Goal: Information Seeking & Learning: Learn about a topic

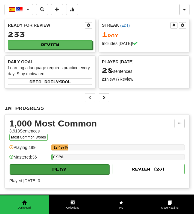
click at [63, 168] on button "Play" at bounding box center [60, 170] width 100 height 10
select select "**"
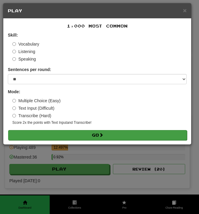
click at [96, 133] on button "Go" at bounding box center [97, 135] width 178 height 10
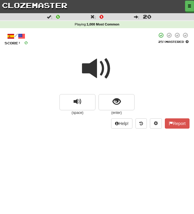
click at [95, 71] on span at bounding box center [97, 69] width 30 height 30
click at [97, 68] on span at bounding box center [97, 69] width 30 height 30
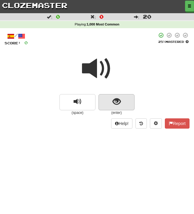
click at [115, 100] on span "show sentence" at bounding box center [117, 102] width 8 height 8
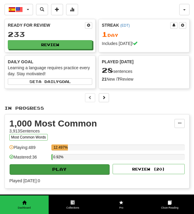
click at [77, 169] on button "Play" at bounding box center [60, 170] width 100 height 10
select select "**"
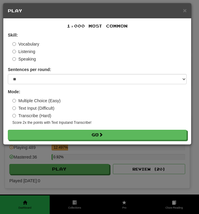
click at [71, 170] on div "× Play 1,000 Most Common Skill: Vocabulary Listening Speaking Sentences per rou…" at bounding box center [99, 107] width 199 height 214
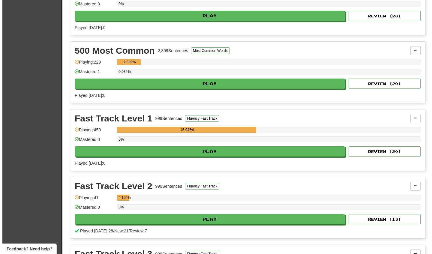
scroll to position [220, 0]
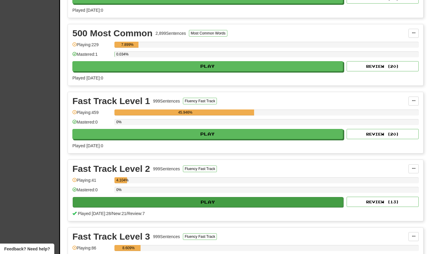
click at [178, 202] on button "Play" at bounding box center [208, 202] width 271 height 10
select select "**"
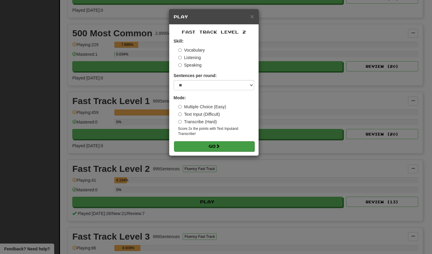
click at [194, 145] on button "Go" at bounding box center [214, 146] width 80 height 10
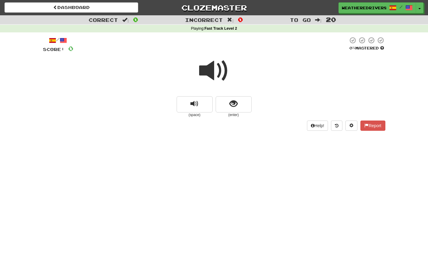
click at [212, 69] on span at bounding box center [214, 71] width 30 height 30
click at [232, 103] on span "show sentence" at bounding box center [233, 104] width 8 height 8
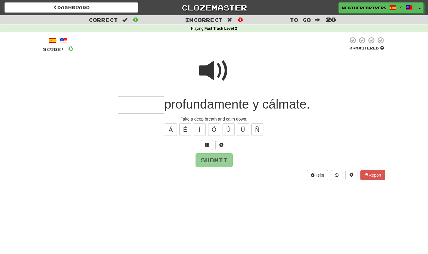
type input "*"
click at [211, 71] on span at bounding box center [214, 71] width 30 height 30
click at [137, 109] on input "**" at bounding box center [141, 105] width 46 height 18
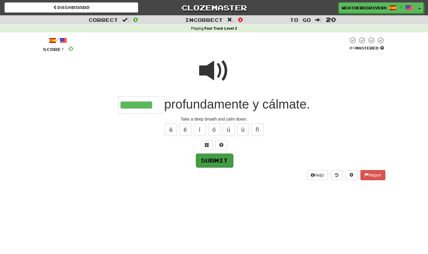
type input "*******"
click at [211, 160] on button "Submit" at bounding box center [214, 161] width 37 height 14
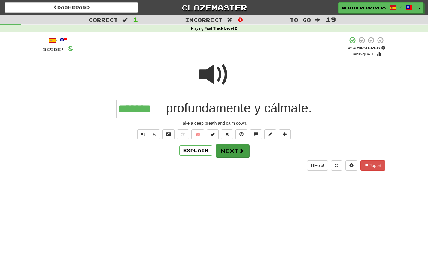
click at [231, 150] on button "Next" at bounding box center [233, 151] width 34 height 14
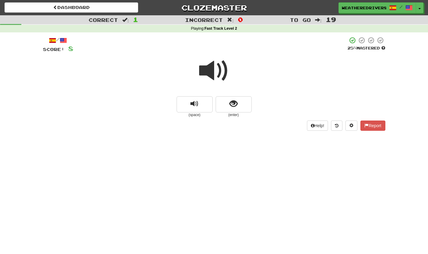
click at [221, 65] on span at bounding box center [214, 71] width 30 height 30
click at [235, 104] on span "show sentence" at bounding box center [233, 104] width 8 height 8
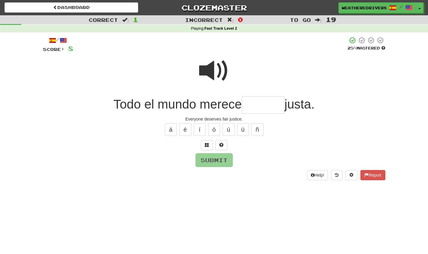
click at [211, 72] on span at bounding box center [214, 71] width 30 height 30
click at [247, 105] on input "text" at bounding box center [263, 105] width 43 height 18
type input "********"
click at [219, 160] on button "Submit" at bounding box center [214, 161] width 37 height 14
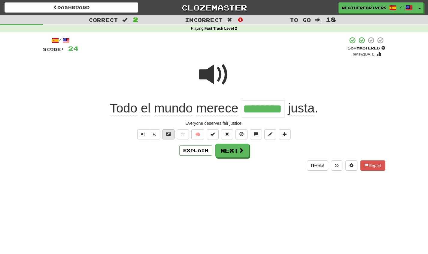
click at [168, 132] on span at bounding box center [168, 134] width 4 height 4
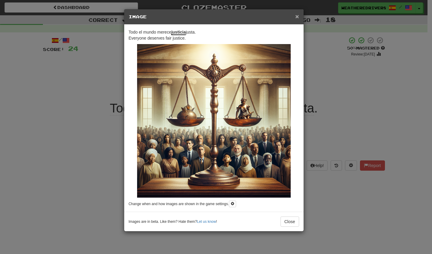
click at [297, 17] on span "×" at bounding box center [297, 16] width 4 height 7
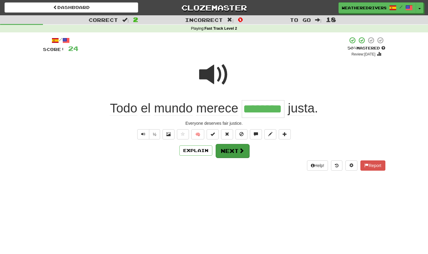
click at [228, 150] on button "Next" at bounding box center [233, 151] width 34 height 14
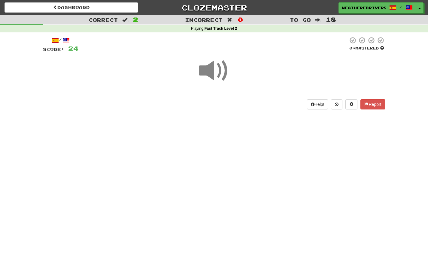
click at [212, 72] on span at bounding box center [214, 71] width 30 height 30
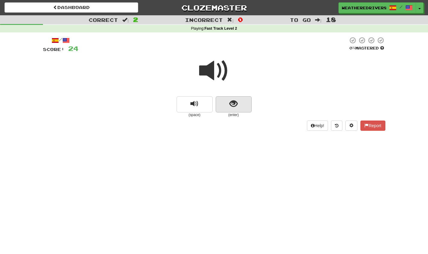
click at [234, 105] on span "show sentence" at bounding box center [233, 104] width 8 height 8
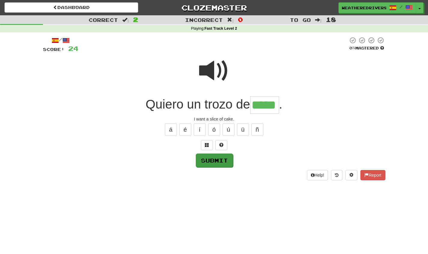
type input "*****"
click at [218, 160] on button "Submit" at bounding box center [214, 161] width 37 height 14
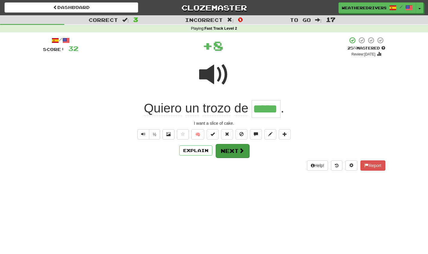
click at [235, 151] on button "Next" at bounding box center [233, 151] width 34 height 14
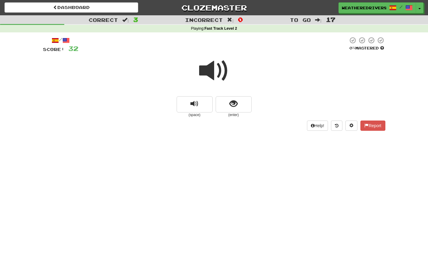
click at [217, 66] on span at bounding box center [214, 71] width 30 height 30
click at [211, 69] on span at bounding box center [214, 71] width 30 height 30
click at [234, 103] on span "show sentence" at bounding box center [233, 104] width 8 height 8
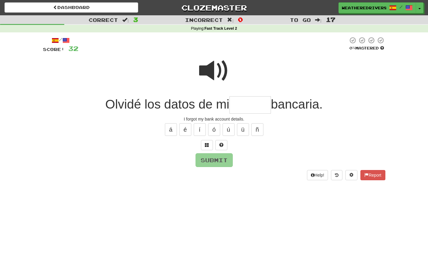
type input "*"
click at [206, 144] on span at bounding box center [207, 145] width 4 height 4
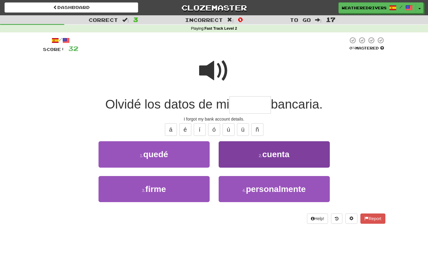
click at [262, 157] on small "2 ." at bounding box center [261, 155] width 4 height 5
type input "******"
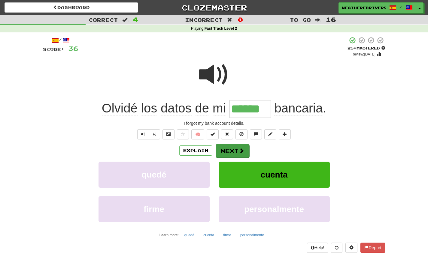
click at [235, 149] on button "Next" at bounding box center [233, 151] width 34 height 14
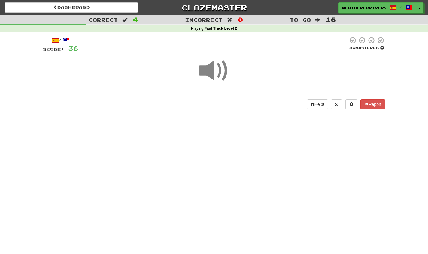
click at [212, 70] on span at bounding box center [214, 71] width 30 height 30
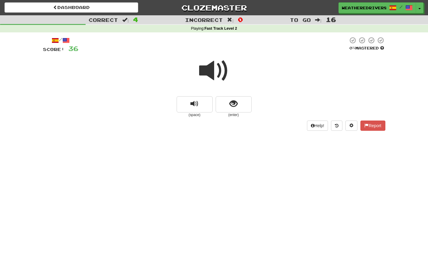
click at [212, 70] on span at bounding box center [214, 71] width 30 height 30
click at [233, 104] on span "show sentence" at bounding box center [233, 104] width 8 height 8
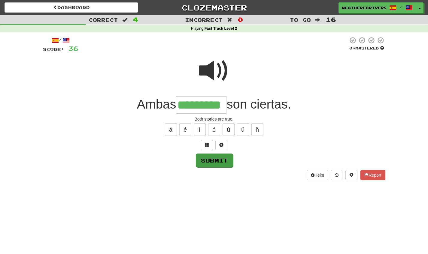
type input "*********"
click at [218, 165] on button "Submit" at bounding box center [214, 161] width 37 height 14
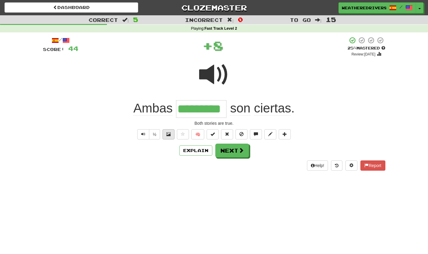
click at [167, 133] on span at bounding box center [168, 134] width 4 height 4
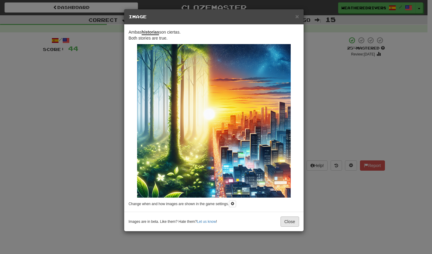
click at [289, 223] on button "Close" at bounding box center [290, 222] width 19 height 10
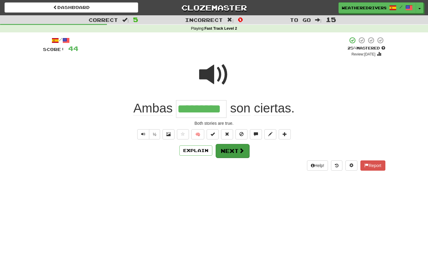
click at [232, 151] on button "Next" at bounding box center [233, 151] width 34 height 14
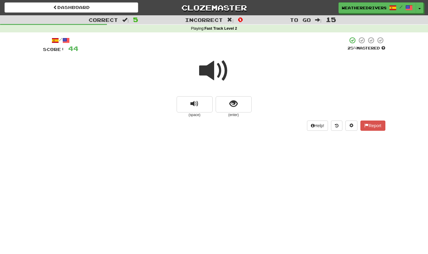
click at [208, 71] on span at bounding box center [214, 71] width 30 height 30
click at [232, 105] on span "show sentence" at bounding box center [233, 104] width 8 height 8
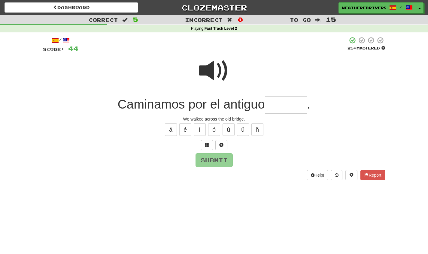
click at [208, 70] on span at bounding box center [214, 71] width 30 height 30
click at [269, 108] on input "text" at bounding box center [286, 105] width 42 height 18
click at [207, 143] on span at bounding box center [207, 145] width 4 height 4
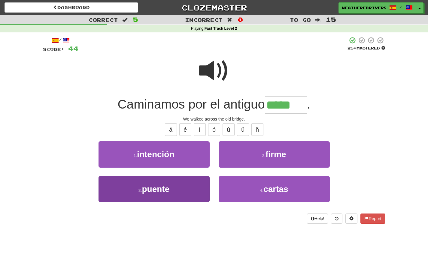
click at [179, 187] on button "3 . puente" at bounding box center [153, 189] width 111 height 26
type input "******"
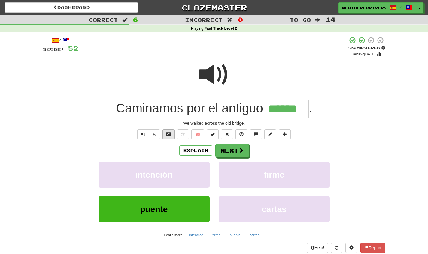
click at [168, 132] on span at bounding box center [168, 134] width 4 height 4
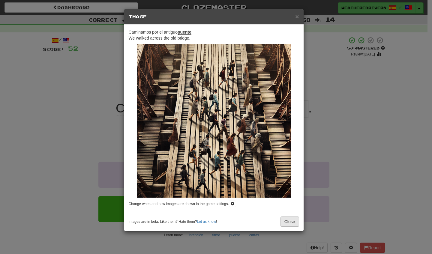
click at [290, 222] on button "Close" at bounding box center [290, 222] width 19 height 10
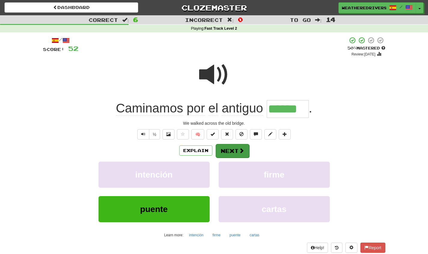
click at [231, 150] on button "Next" at bounding box center [233, 151] width 34 height 14
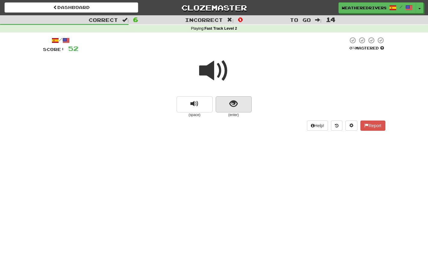
click at [231, 104] on span "show sentence" at bounding box center [233, 104] width 8 height 8
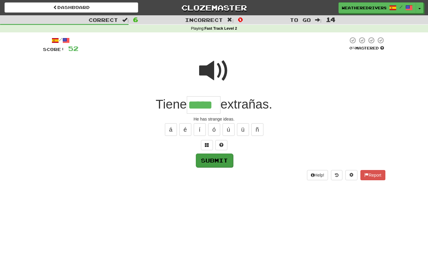
type input "*****"
click at [214, 161] on button "Submit" at bounding box center [214, 161] width 37 height 14
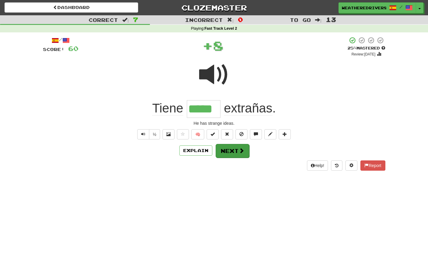
click at [231, 149] on button "Next" at bounding box center [233, 151] width 34 height 14
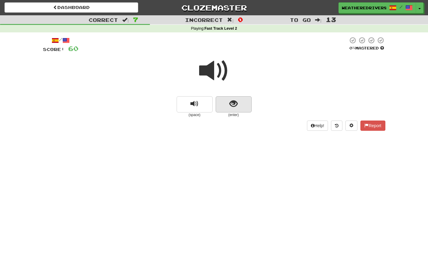
click at [232, 102] on span "show sentence" at bounding box center [233, 104] width 8 height 8
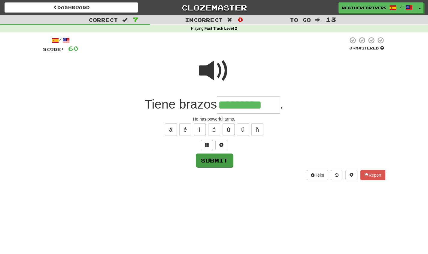
type input "*********"
click at [213, 160] on button "Submit" at bounding box center [214, 161] width 37 height 14
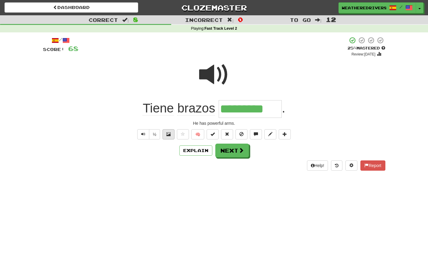
click at [166, 133] on span at bounding box center [168, 134] width 4 height 4
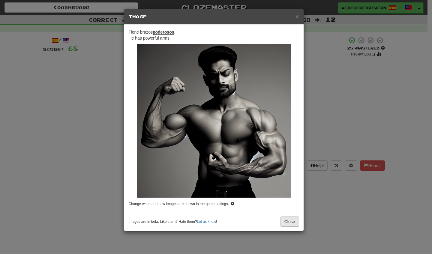
click at [289, 220] on button "Close" at bounding box center [290, 222] width 19 height 10
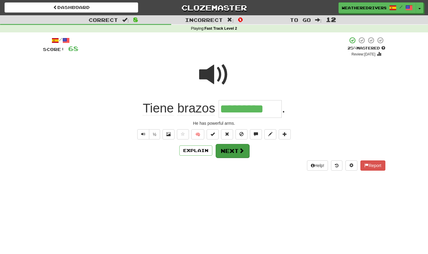
click at [227, 150] on button "Next" at bounding box center [233, 151] width 34 height 14
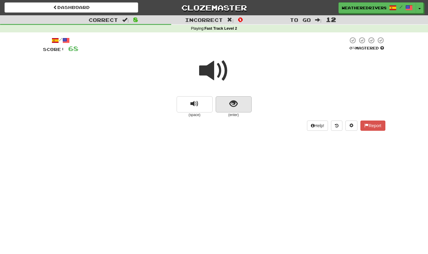
click at [235, 101] on span "show sentence" at bounding box center [233, 104] width 8 height 8
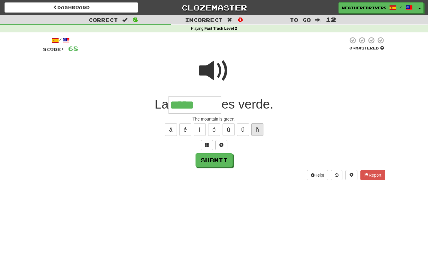
click at [253, 128] on button "ñ" at bounding box center [257, 129] width 12 height 13
type input "*******"
click at [213, 160] on button "Submit" at bounding box center [214, 161] width 37 height 14
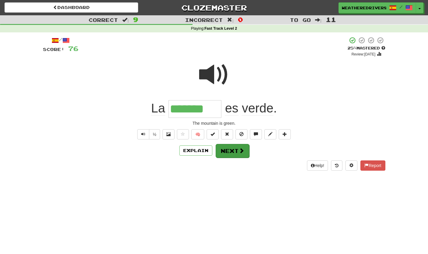
click at [232, 150] on button "Next" at bounding box center [233, 151] width 34 height 14
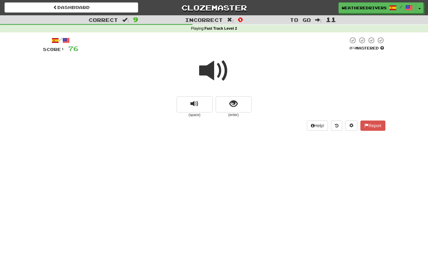
click at [215, 71] on span at bounding box center [214, 71] width 30 height 30
click at [233, 104] on span "show sentence" at bounding box center [233, 104] width 8 height 8
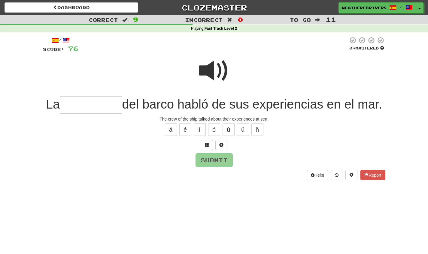
click at [217, 72] on span at bounding box center [214, 71] width 30 height 30
click at [212, 70] on span at bounding box center [214, 71] width 30 height 30
click at [75, 104] on input "text" at bounding box center [91, 105] width 62 height 18
type input "*"
click at [211, 73] on span at bounding box center [214, 71] width 30 height 30
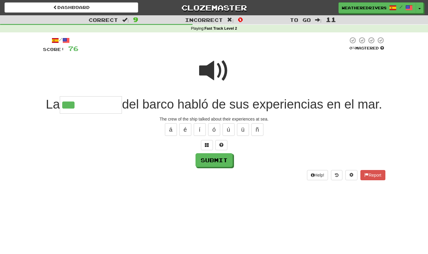
click at [89, 105] on input "***" at bounding box center [91, 105] width 62 height 18
click at [213, 65] on span at bounding box center [214, 71] width 30 height 30
click at [94, 107] on input "****" at bounding box center [91, 105] width 62 height 18
click at [213, 136] on button "ó" at bounding box center [214, 129] width 12 height 13
type input "**********"
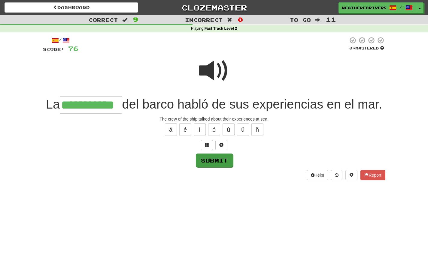
click at [216, 168] on button "Submit" at bounding box center [214, 161] width 37 height 14
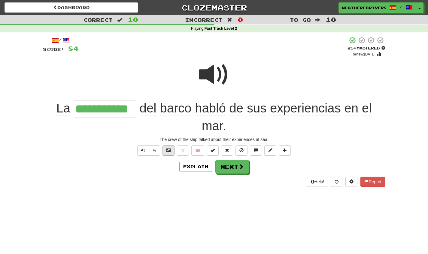
click at [168, 149] on span at bounding box center [168, 150] width 4 height 4
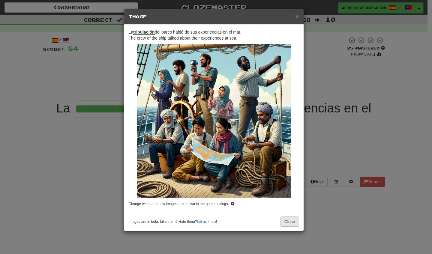
click at [289, 220] on button "Close" at bounding box center [290, 222] width 19 height 10
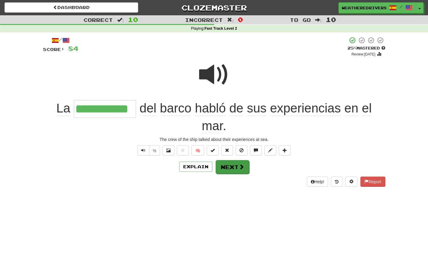
click at [232, 164] on button "Next" at bounding box center [233, 167] width 34 height 14
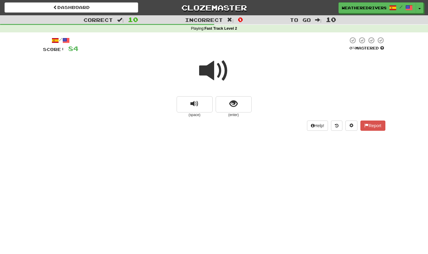
click at [218, 69] on span at bounding box center [214, 71] width 30 height 30
click at [231, 105] on span "show sentence" at bounding box center [233, 104] width 8 height 8
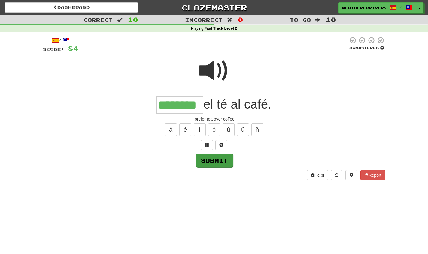
type input "********"
click at [214, 161] on button "Submit" at bounding box center [214, 161] width 37 height 14
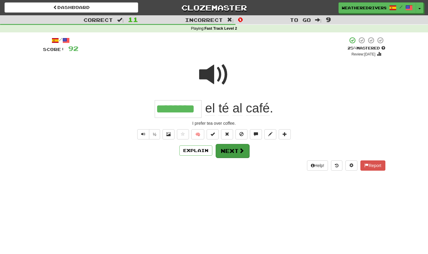
click at [232, 150] on button "Next" at bounding box center [233, 151] width 34 height 14
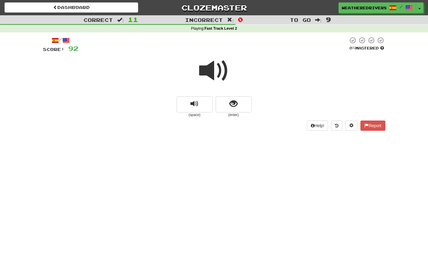
click at [218, 68] on span at bounding box center [214, 71] width 30 height 30
click at [216, 73] on span at bounding box center [214, 71] width 30 height 30
click at [232, 105] on span "show sentence" at bounding box center [233, 104] width 8 height 8
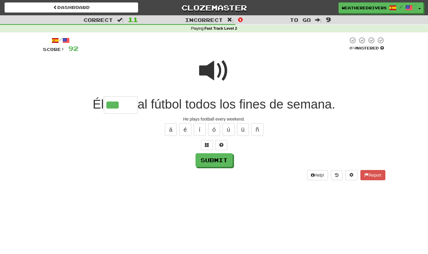
click at [215, 70] on span at bounding box center [214, 71] width 30 height 30
click at [121, 106] on input "***" at bounding box center [121, 105] width 34 height 18
click at [211, 71] on span at bounding box center [214, 71] width 30 height 30
click at [208, 74] on span at bounding box center [214, 71] width 30 height 30
click at [120, 105] on input "***" at bounding box center [121, 105] width 34 height 18
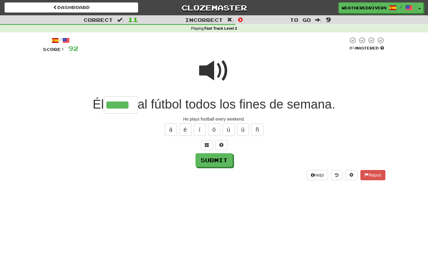
type input "*****"
click at [208, 71] on span at bounding box center [214, 71] width 30 height 30
click at [214, 160] on button "Submit" at bounding box center [214, 161] width 37 height 14
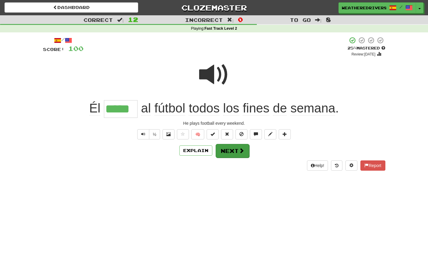
click at [232, 150] on button "Next" at bounding box center [233, 151] width 34 height 14
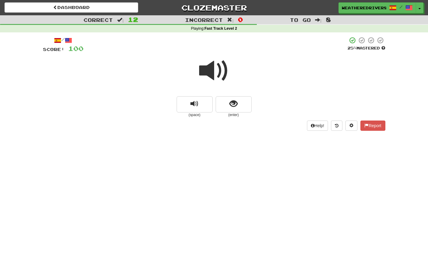
click at [212, 70] on span at bounding box center [214, 71] width 30 height 30
click at [232, 104] on span "show sentence" at bounding box center [233, 104] width 8 height 8
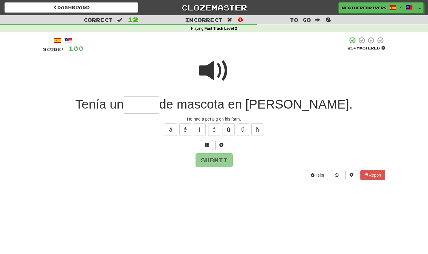
click at [211, 71] on span at bounding box center [214, 71] width 30 height 30
click at [152, 102] on input "text" at bounding box center [141, 105] width 35 height 18
click at [212, 68] on span at bounding box center [214, 71] width 30 height 30
click at [159, 106] on input "***" at bounding box center [141, 105] width 35 height 18
click at [205, 75] on span at bounding box center [214, 71] width 30 height 30
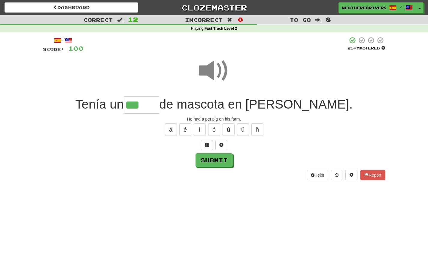
click at [159, 108] on input "***" at bounding box center [141, 105] width 35 height 18
type input "*****"
click at [212, 160] on button "Submit" at bounding box center [214, 161] width 37 height 14
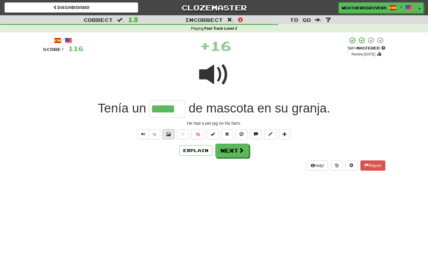
click at [169, 132] on span at bounding box center [168, 134] width 4 height 4
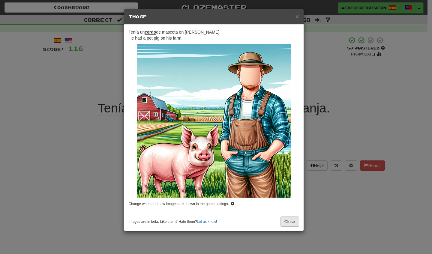
click at [290, 219] on button "Close" at bounding box center [290, 222] width 19 height 10
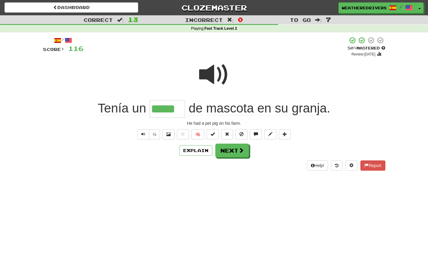
scroll to position [0, 0]
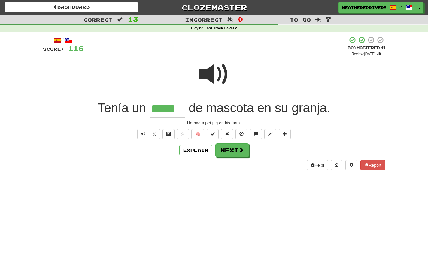
click at [233, 149] on button "Next" at bounding box center [232, 151] width 34 height 14
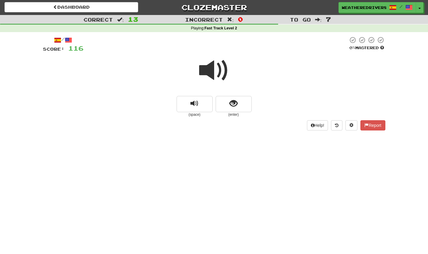
click at [207, 70] on span at bounding box center [214, 71] width 30 height 30
click at [212, 68] on span at bounding box center [214, 71] width 30 height 30
click at [233, 102] on span "show sentence" at bounding box center [233, 104] width 8 height 8
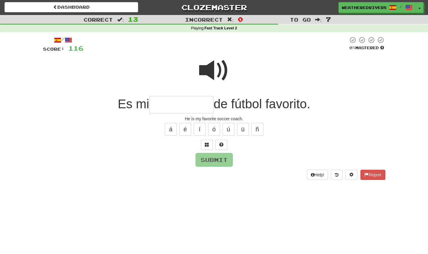
click at [215, 74] on span at bounding box center [214, 71] width 30 height 30
click at [219, 72] on span at bounding box center [214, 71] width 30 height 30
click at [154, 106] on input "text" at bounding box center [181, 105] width 64 height 18
click at [207, 68] on span at bounding box center [214, 71] width 30 height 30
click at [167, 106] on input "**" at bounding box center [181, 105] width 64 height 18
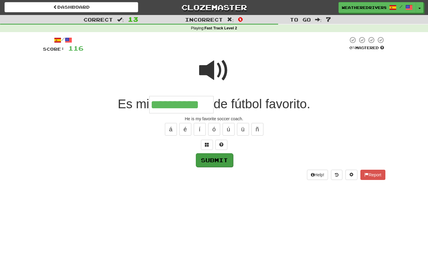
type input "**********"
click at [218, 160] on button "Submit" at bounding box center [214, 160] width 37 height 14
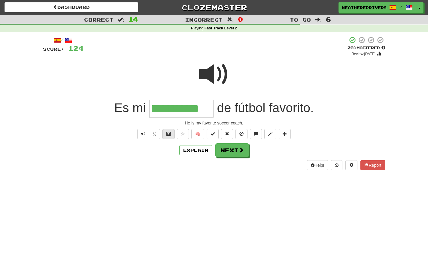
click at [169, 133] on span at bounding box center [168, 134] width 4 height 4
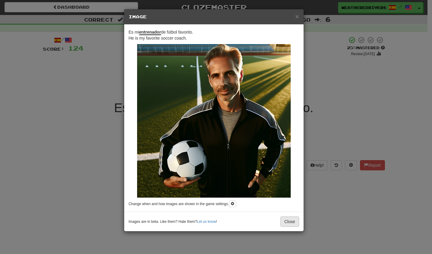
click at [290, 223] on button "Close" at bounding box center [290, 222] width 19 height 10
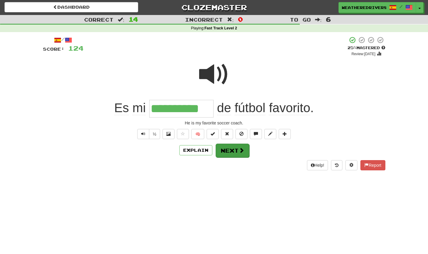
click at [234, 150] on button "Next" at bounding box center [233, 151] width 34 height 14
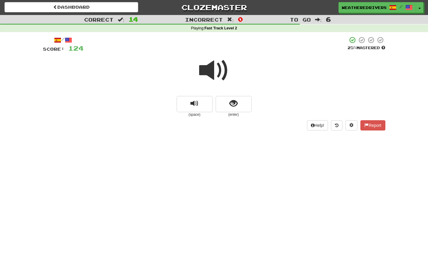
click at [217, 71] on span at bounding box center [214, 71] width 30 height 30
click at [232, 105] on span "show sentence" at bounding box center [233, 104] width 8 height 8
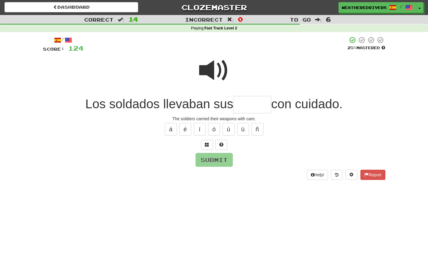
click at [209, 73] on span at bounding box center [214, 71] width 30 height 30
click at [235, 108] on input "text" at bounding box center [252, 105] width 38 height 18
type input "*****"
click at [212, 157] on button "Submit" at bounding box center [214, 160] width 37 height 14
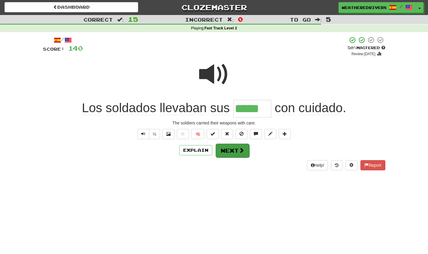
click at [233, 151] on button "Next" at bounding box center [233, 151] width 34 height 14
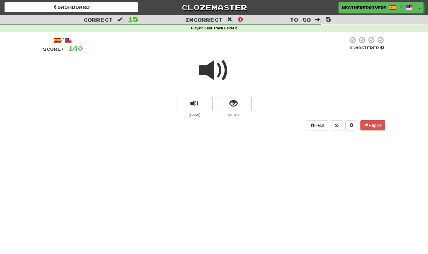
click at [214, 70] on span at bounding box center [214, 71] width 30 height 30
click at [234, 103] on span "show sentence" at bounding box center [233, 104] width 8 height 8
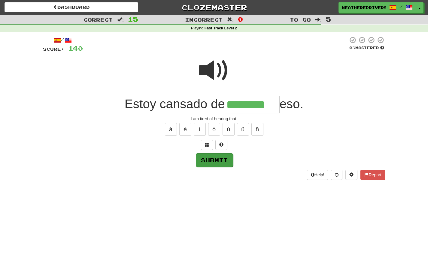
type input "********"
click at [216, 161] on button "Submit" at bounding box center [214, 160] width 37 height 14
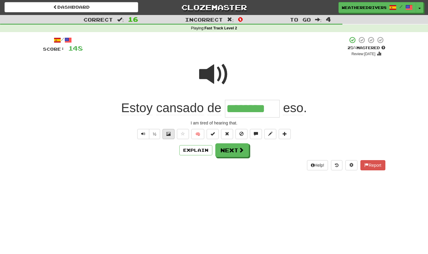
click at [168, 132] on span at bounding box center [168, 134] width 4 height 4
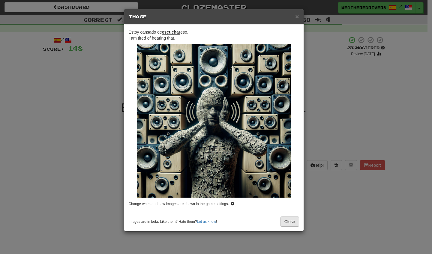
click at [291, 222] on button "Close" at bounding box center [290, 222] width 19 height 10
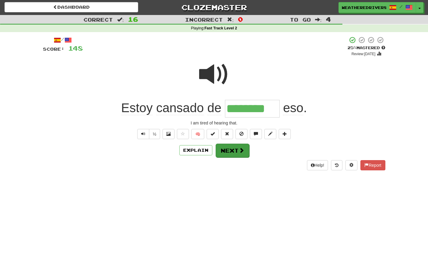
click at [234, 150] on button "Next" at bounding box center [233, 151] width 34 height 14
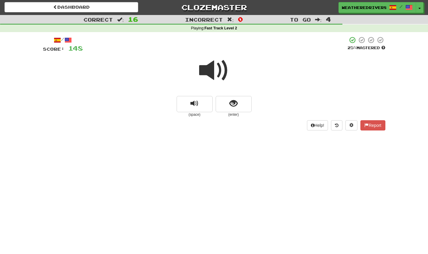
click at [214, 69] on span at bounding box center [214, 71] width 30 height 30
click at [236, 106] on span "show sentence" at bounding box center [233, 104] width 8 height 8
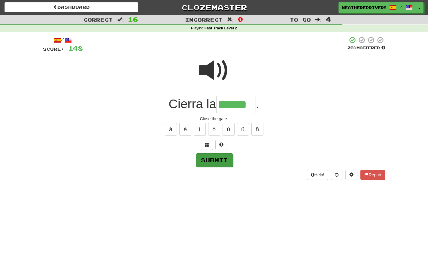
type input "******"
click at [215, 158] on button "Submit" at bounding box center [214, 160] width 37 height 14
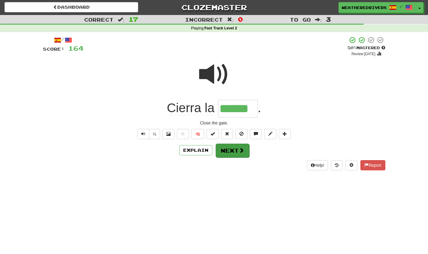
click at [232, 146] on button "Next" at bounding box center [233, 151] width 34 height 14
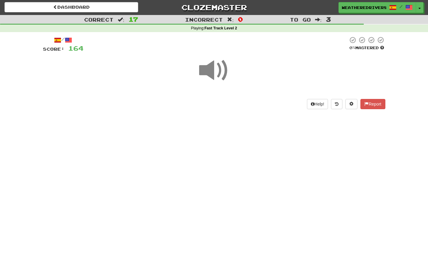
click at [218, 70] on span at bounding box center [214, 71] width 30 height 30
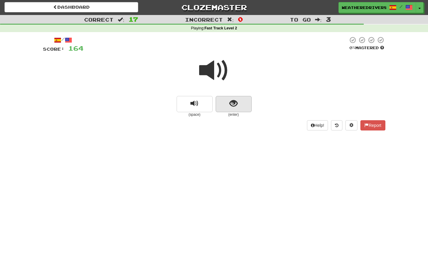
click at [236, 102] on span "show sentence" at bounding box center [233, 104] width 8 height 8
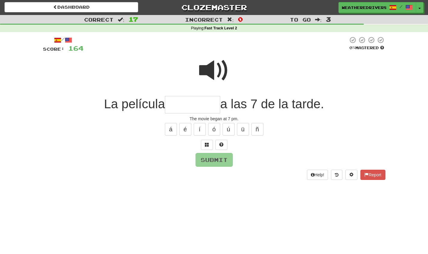
click at [211, 67] on span at bounding box center [214, 71] width 30 height 30
click at [184, 101] on input "text" at bounding box center [192, 105] width 55 height 18
click at [211, 72] on span at bounding box center [214, 71] width 30 height 30
click at [207, 106] on input "*****" at bounding box center [192, 105] width 55 height 18
click at [214, 74] on span at bounding box center [214, 71] width 30 height 30
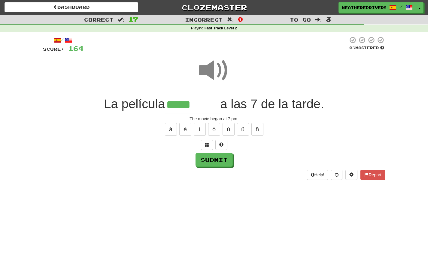
click at [205, 106] on input "*****" at bounding box center [192, 105] width 55 height 18
click at [218, 68] on span at bounding box center [214, 71] width 30 height 30
click at [217, 70] on span at bounding box center [214, 71] width 30 height 30
click at [211, 104] on input "******" at bounding box center [192, 105] width 55 height 18
click at [213, 129] on button "ó" at bounding box center [214, 129] width 12 height 13
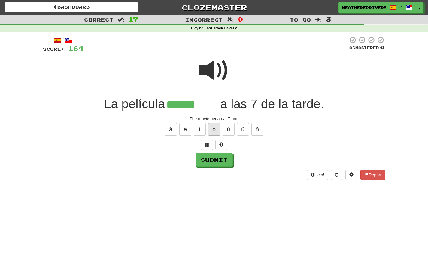
type input "*******"
click at [214, 158] on button "Submit" at bounding box center [214, 160] width 37 height 14
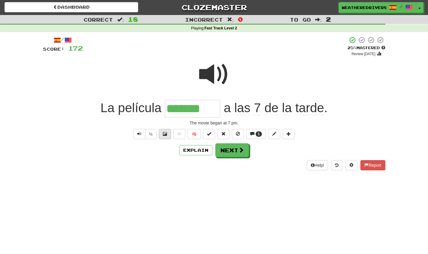
click at [165, 129] on button at bounding box center [165, 134] width 12 height 10
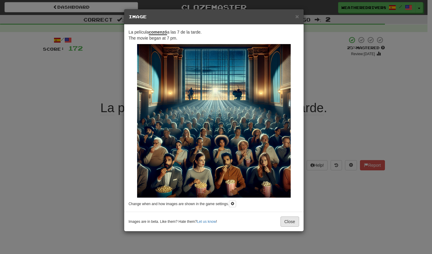
click at [288, 221] on button "Close" at bounding box center [290, 222] width 19 height 10
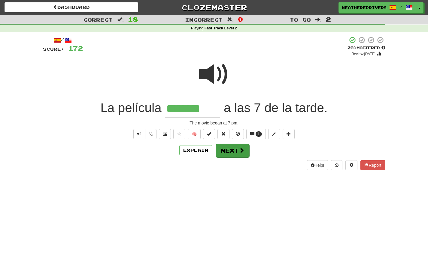
click at [234, 150] on button "Next" at bounding box center [233, 151] width 34 height 14
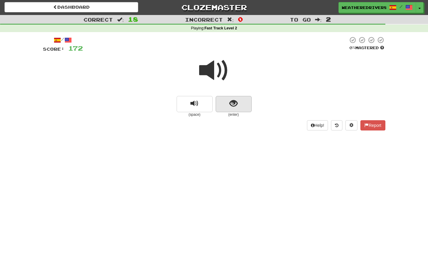
click at [235, 102] on span "show sentence" at bounding box center [233, 104] width 8 height 8
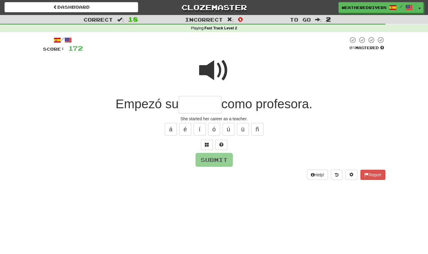
click at [216, 73] on span at bounding box center [214, 71] width 30 height 30
click at [185, 111] on input "text" at bounding box center [200, 105] width 43 height 18
type input "*******"
click at [212, 159] on button "Submit" at bounding box center [214, 160] width 37 height 14
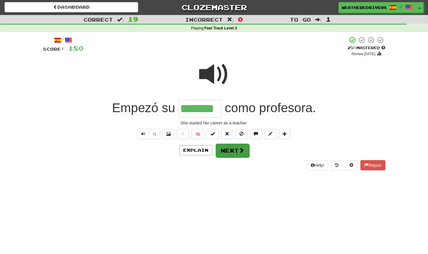
click at [232, 151] on button "Next" at bounding box center [233, 151] width 34 height 14
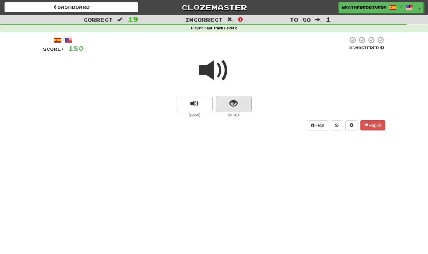
click at [231, 105] on span "show sentence" at bounding box center [233, 104] width 8 height 8
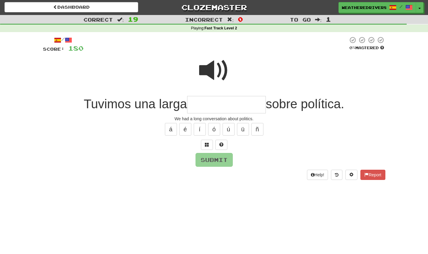
click at [211, 70] on span at bounding box center [214, 71] width 30 height 30
click at [190, 101] on input "text" at bounding box center [226, 105] width 79 height 18
click at [199, 127] on button "í" at bounding box center [200, 129] width 12 height 13
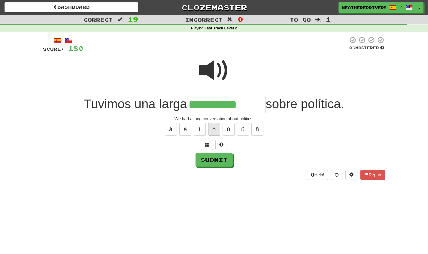
click at [213, 127] on button "ó" at bounding box center [214, 129] width 12 height 13
type input "**********"
click at [211, 163] on button "Submit" at bounding box center [214, 160] width 37 height 14
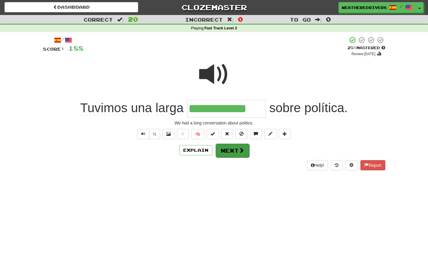
click at [239, 150] on span at bounding box center [241, 150] width 5 height 5
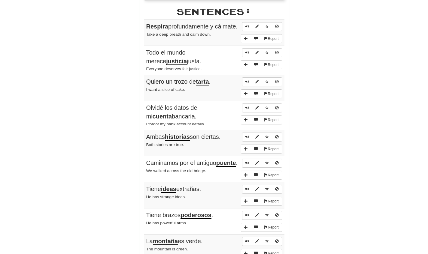
scroll to position [343, 0]
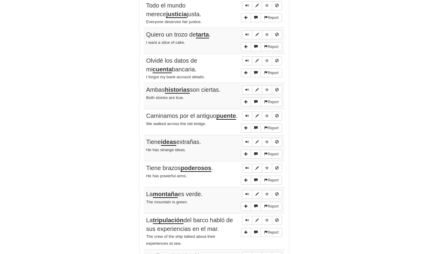
drag, startPoint x: 427, startPoint y: 116, endPoint x: 426, endPoint y: 104, distance: 12.0
click at [426, 104] on div "Correct : 20 Incorrect : 0 To go : 0 Playing : Fast Track Level 2 Round Complet…" at bounding box center [214, 115] width 428 height 886
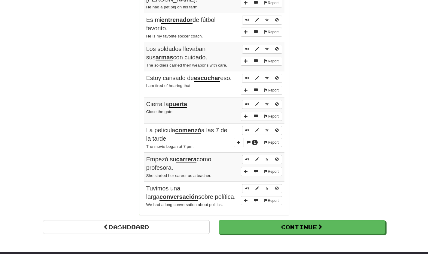
scroll to position [677, 0]
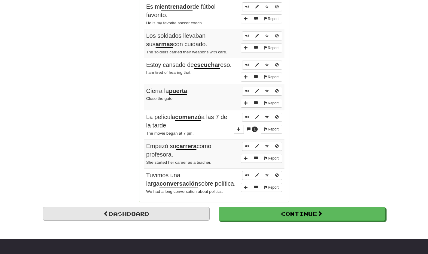
click at [128, 210] on link "Dashboard" at bounding box center [126, 214] width 167 height 14
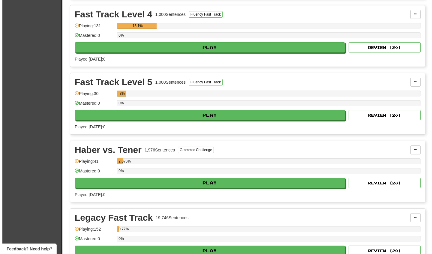
scroll to position [539, 0]
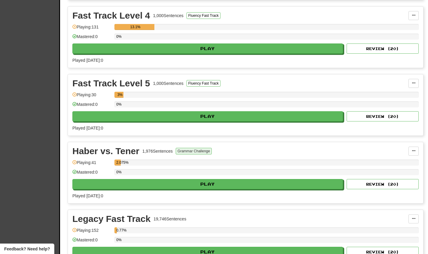
click at [191, 151] on button "Grammar Challenge" at bounding box center [194, 151] width 36 height 7
